Goal: Check status

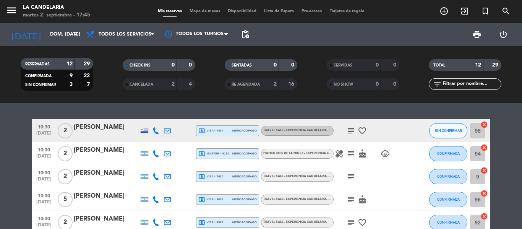
scroll to position [168, 0]
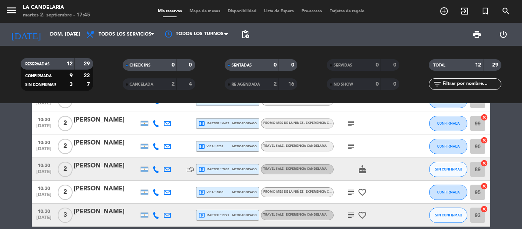
click at [112, 171] on div at bounding box center [106, 174] width 65 height 6
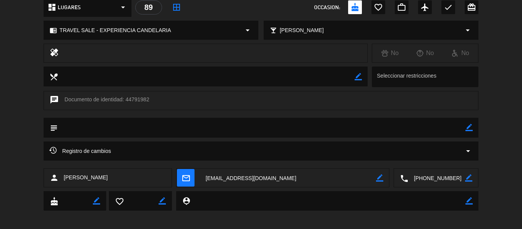
scroll to position [99, 0]
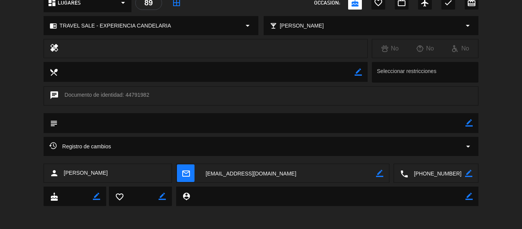
click at [252, 174] on textarea at bounding box center [288, 173] width 176 height 19
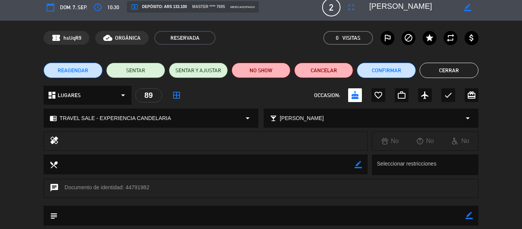
scroll to position [0, 0]
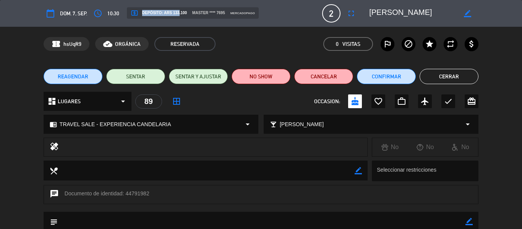
drag, startPoint x: 188, startPoint y: 12, endPoint x: 177, endPoint y: 13, distance: 10.8
click at [177, 13] on div "local_atm Depósito: ARS 133.100 master **** 7695 mercadopago" at bounding box center [193, 12] width 132 height 11
drag, startPoint x: 514, startPoint y: 112, endPoint x: 496, endPoint y: 112, distance: 18.0
click at [514, 112] on div "dashboard LUGARES arrow_drop_down 89 border_all OCCASION: cake favorite_border …" at bounding box center [261, 105] width 522 height 27
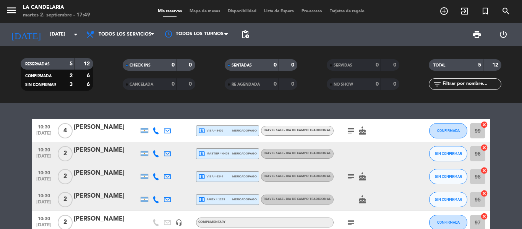
click at [96, 175] on div "Florencia mañe" at bounding box center [106, 173] width 65 height 10
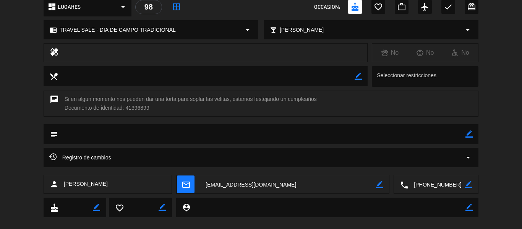
scroll to position [106, 0]
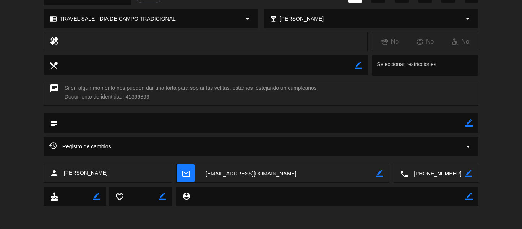
click at [274, 176] on textarea at bounding box center [288, 173] width 176 height 19
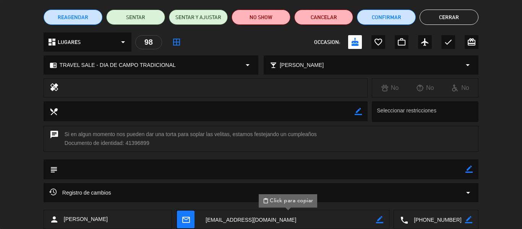
scroll to position [0, 0]
